Goal: Task Accomplishment & Management: Manage account settings

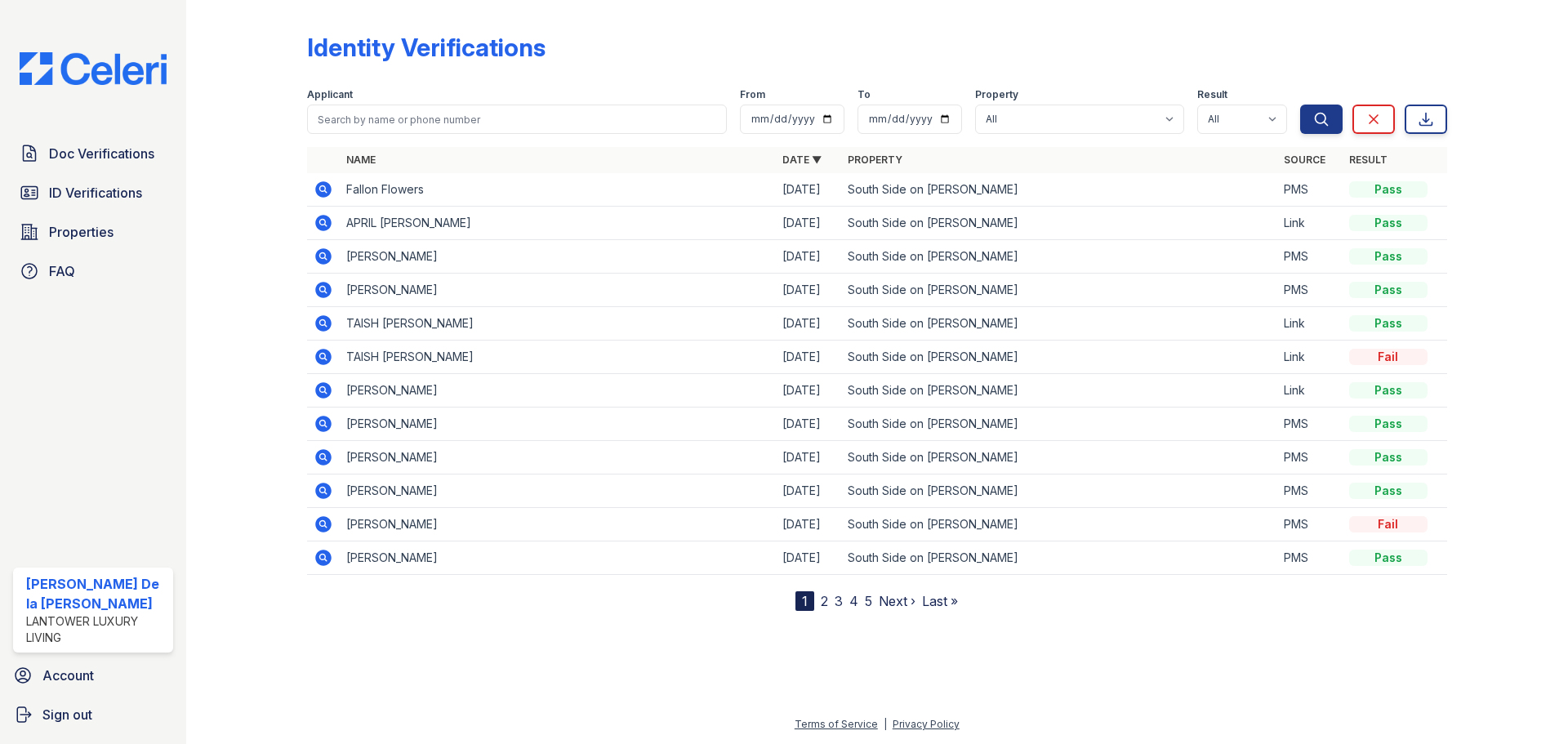
click at [137, 73] on img at bounding box center [92, 68] width 173 height 33
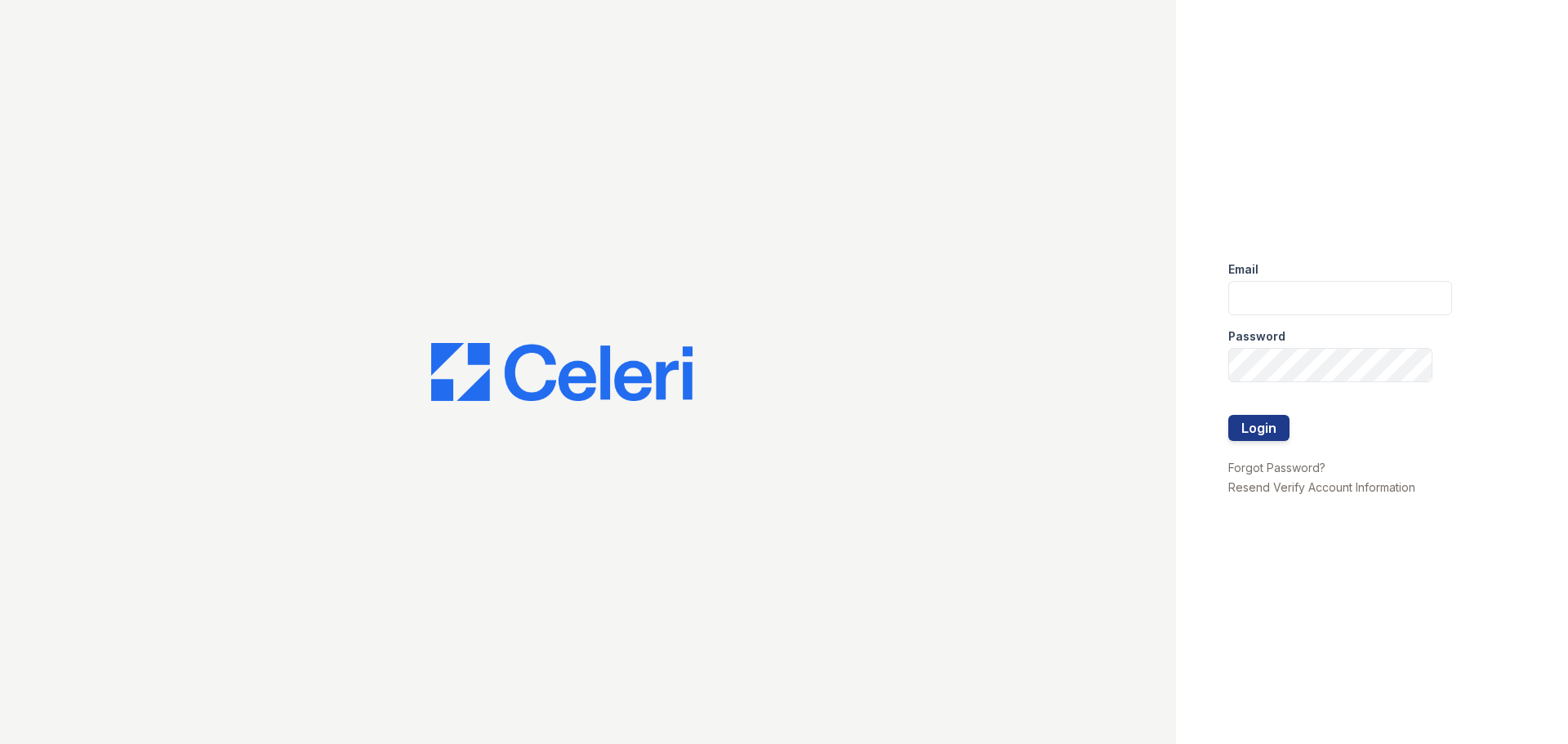
type input "mdelarosa@lantowerliving.com"
click at [1259, 421] on button "Login" at bounding box center [1259, 427] width 61 height 26
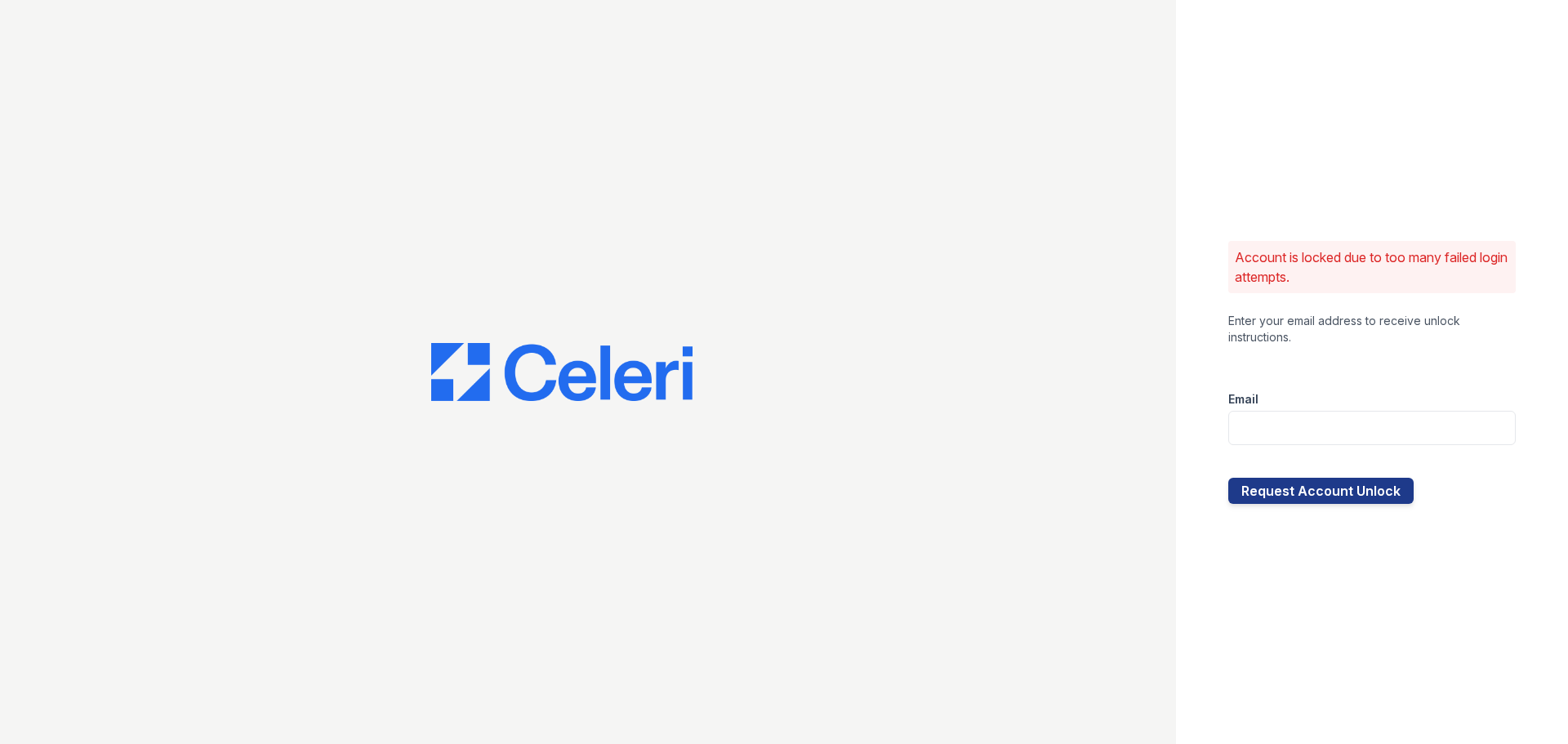
drag, startPoint x: 1083, startPoint y: 504, endPoint x: 1083, endPoint y: 495, distance: 9.0
click at [1082, 498] on div at bounding box center [588, 372] width 1176 height 744
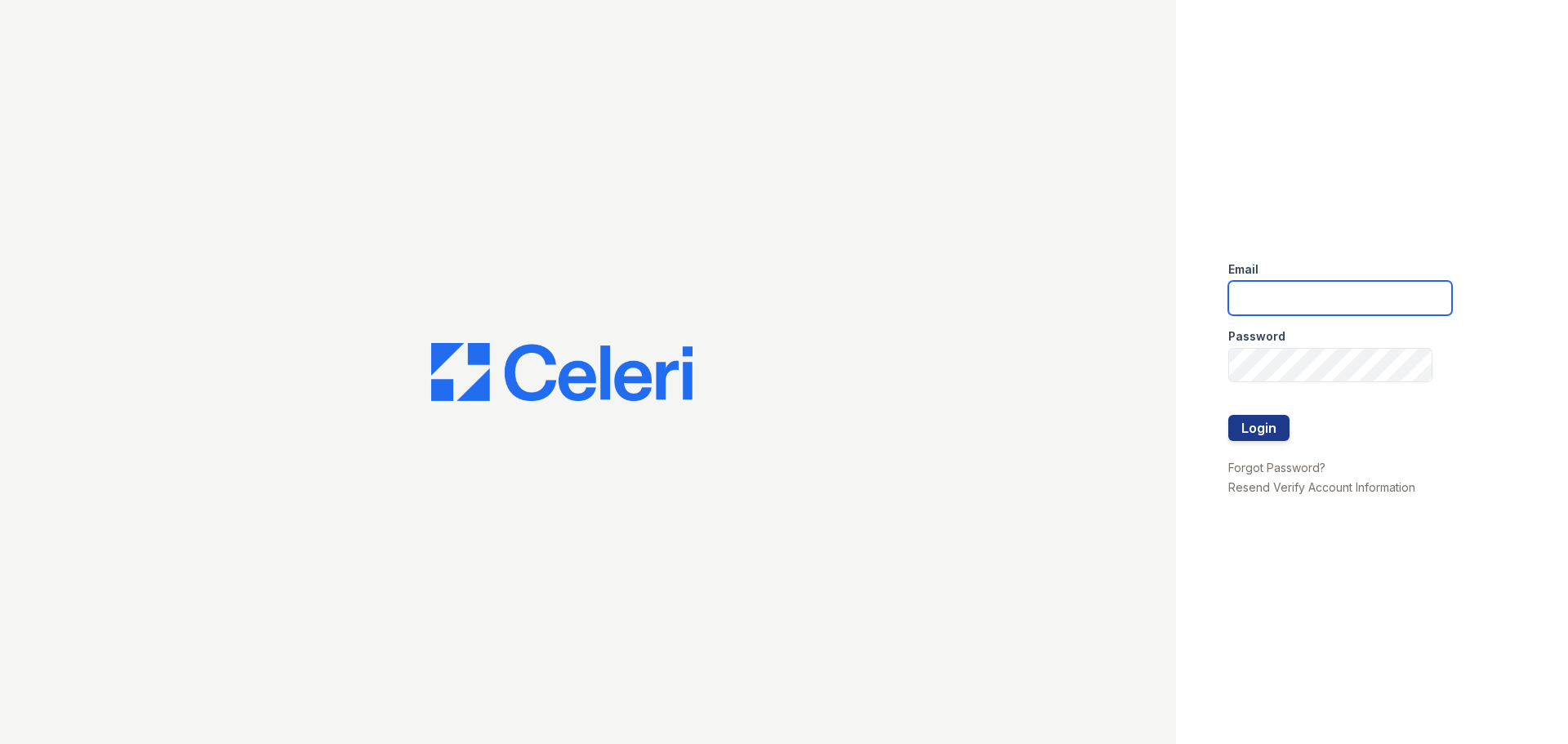
type input "mdelarosa@lantowerliving.com"
click at [517, 382] on img at bounding box center [561, 372] width 261 height 59
click at [1270, 431] on button "Login" at bounding box center [1259, 427] width 61 height 26
